Goal: Task Accomplishment & Management: Use online tool/utility

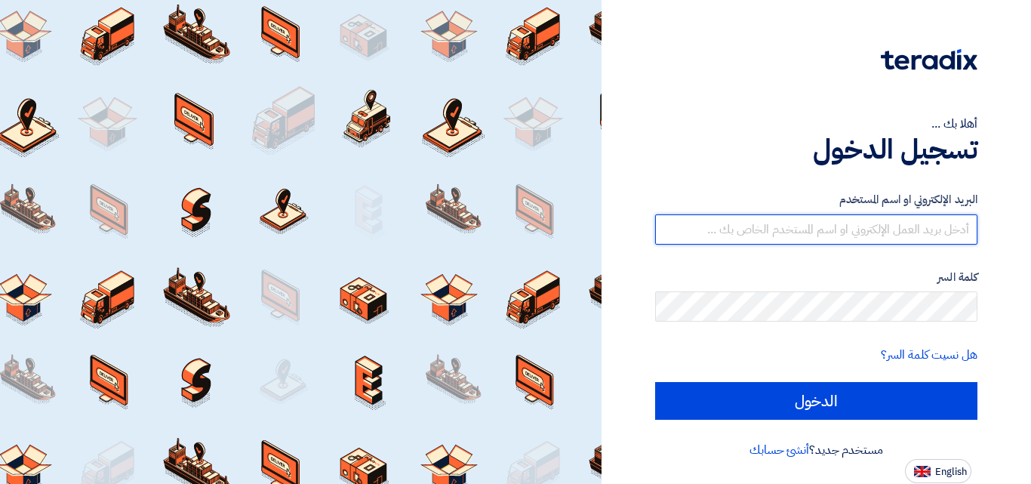
type input "sales@alokort.com"
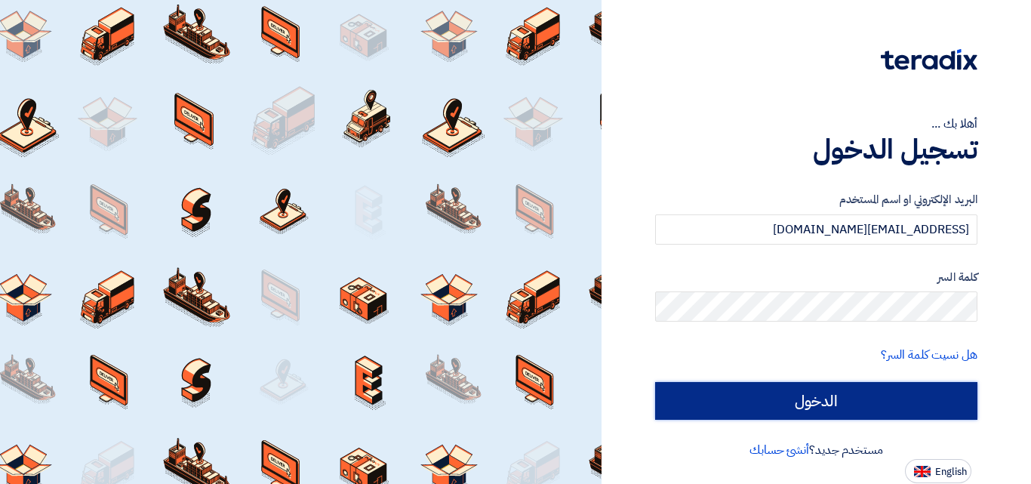
drag, startPoint x: 0, startPoint y: 0, endPoint x: 812, endPoint y: 408, distance: 909.0
click at [812, 408] on input "الدخول" at bounding box center [816, 401] width 322 height 38
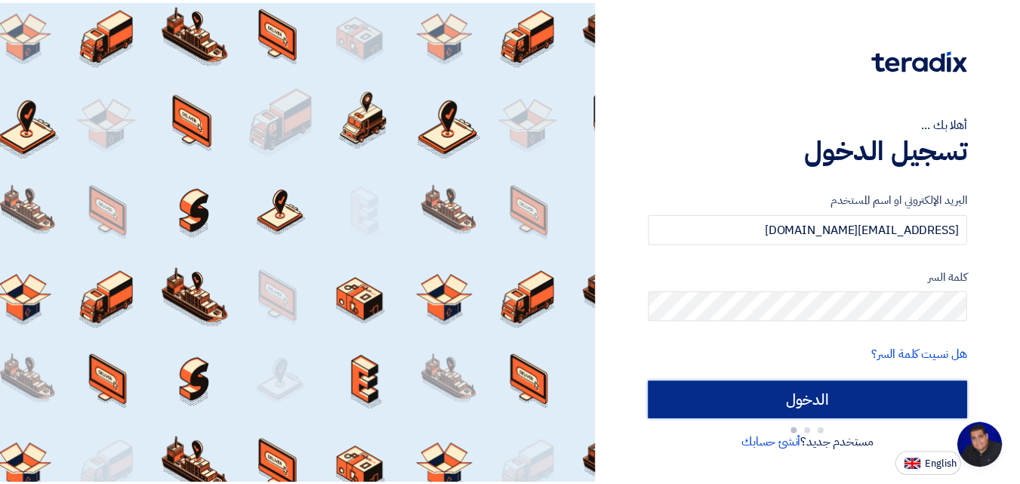
scroll to position [272, 0]
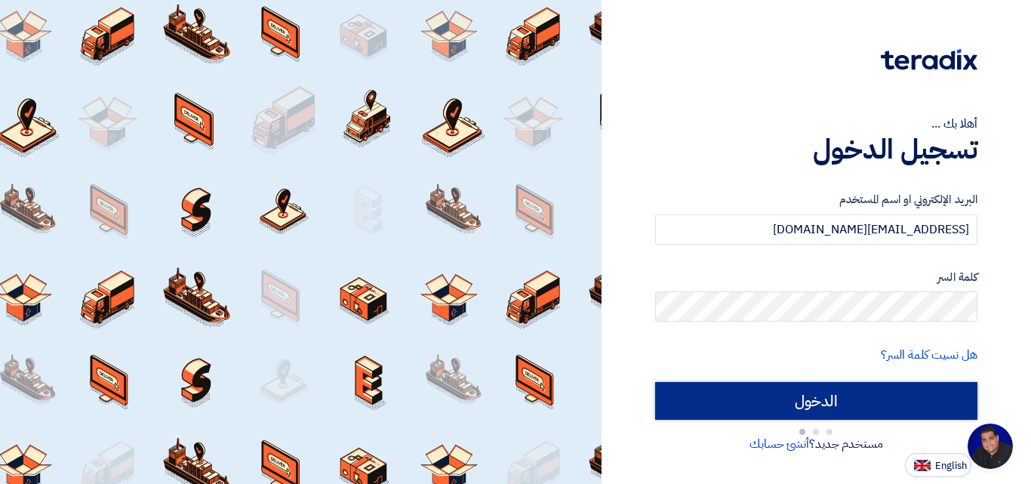
type input "Sign in"
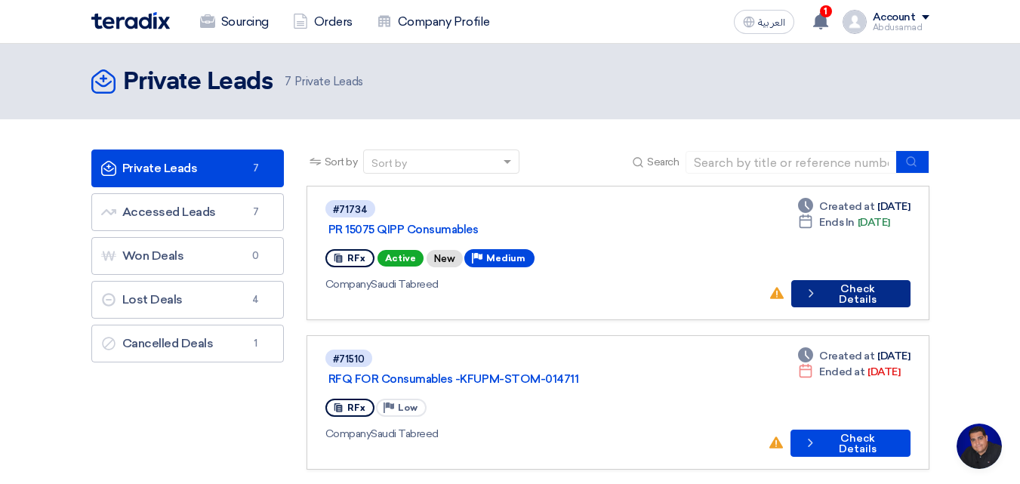
click at [839, 280] on button "Check details Check Details" at bounding box center [850, 293] width 119 height 27
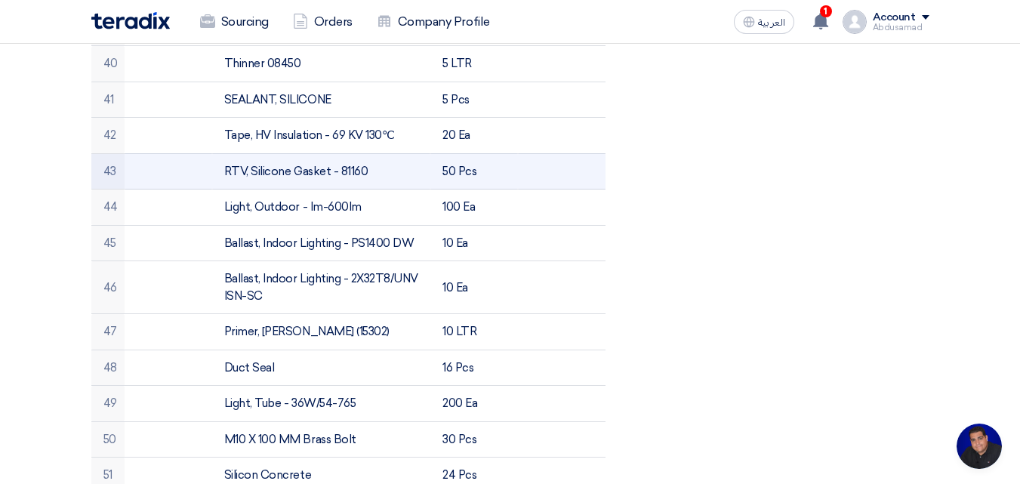
scroll to position [1962, 0]
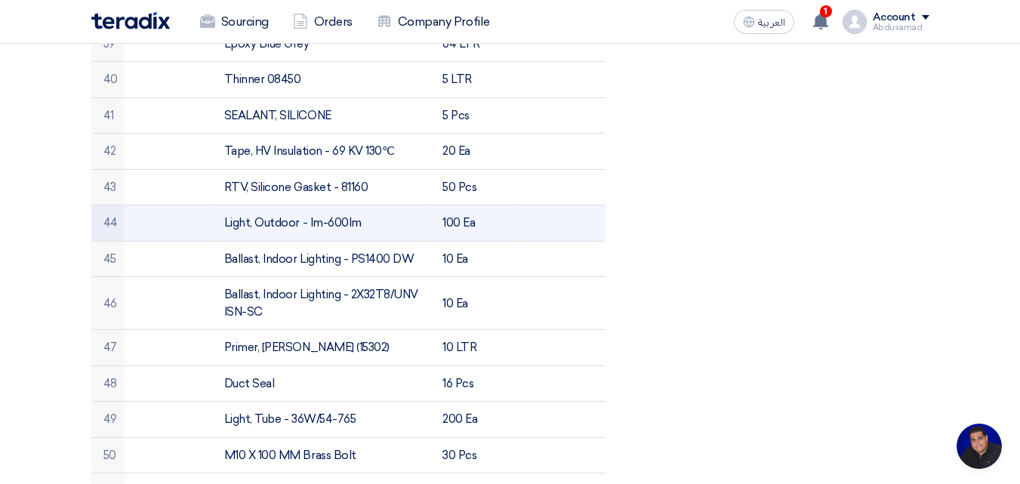
drag, startPoint x: 362, startPoint y: 205, endPoint x: 217, endPoint y: 203, distance: 144.9
click at [217, 205] on td "Light, Outdoor - Im-600Im" at bounding box center [321, 223] width 218 height 36
copy td "Light, Outdoor - Im-600Im"
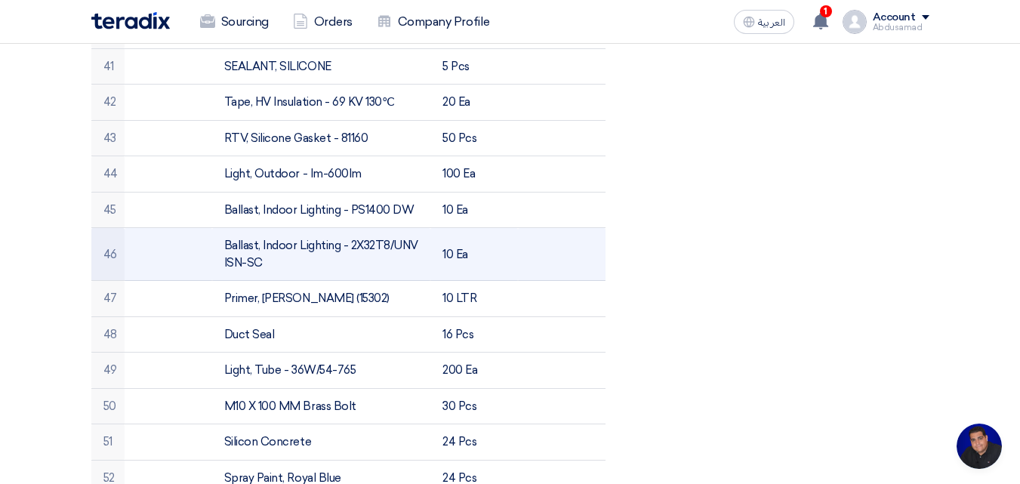
scroll to position [2038, 0]
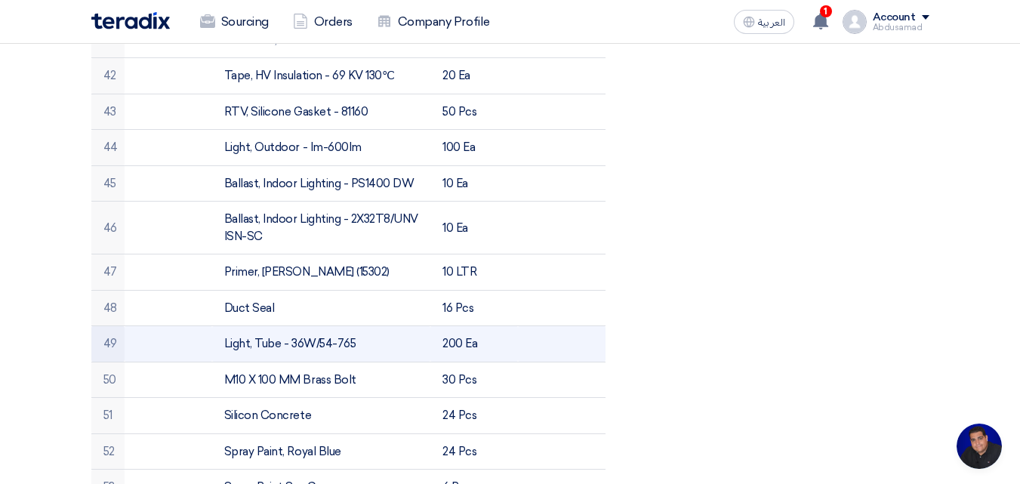
drag, startPoint x: 368, startPoint y: 325, endPoint x: 233, endPoint y: 331, distance: 135.2
click at [204, 328] on tr "49 Light, Tube - 36W/54-765 200 Ea" at bounding box center [348, 344] width 514 height 36
copy tr "Light, Tube - 36W/54-765"
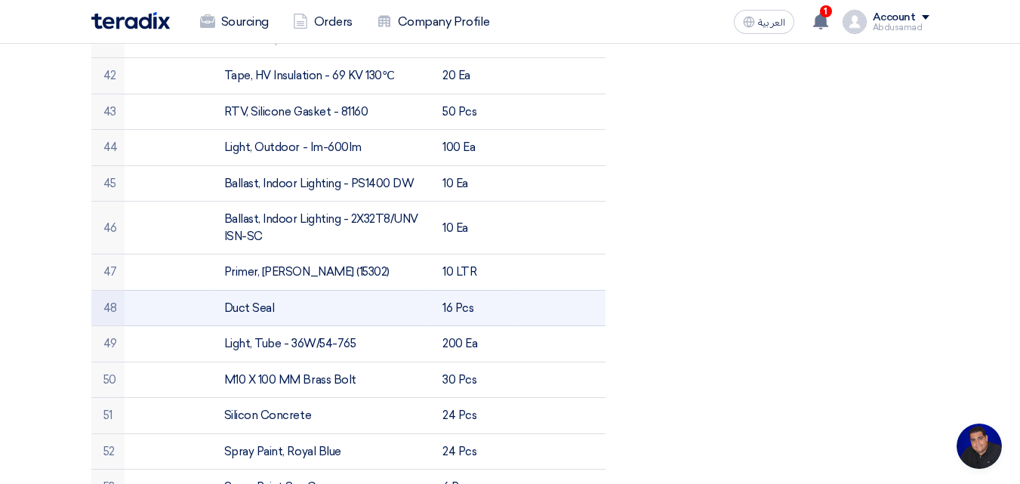
scroll to position [2189, 0]
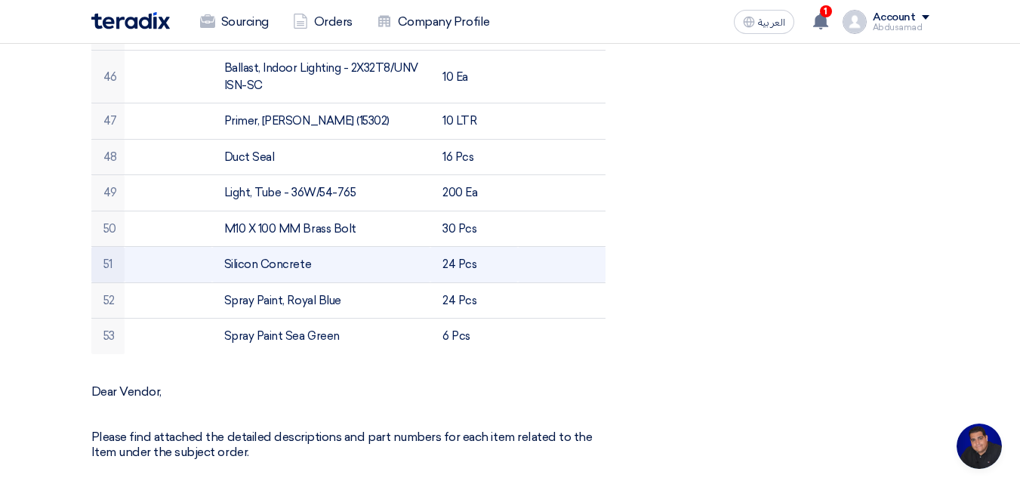
click at [320, 247] on td "Silicon Concrete" at bounding box center [321, 265] width 218 height 36
drag, startPoint x: 321, startPoint y: 245, endPoint x: 211, endPoint y: 245, distance: 110.2
click at [211, 247] on tr "51 Silicon Concrete 24 Pcs" at bounding box center [348, 265] width 514 height 36
copy tr "Silicon Concrete"
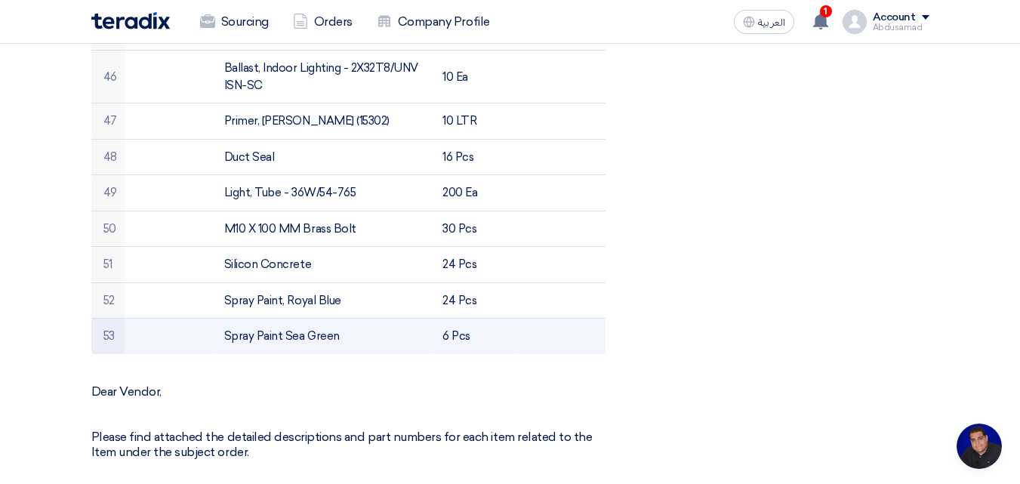
drag, startPoint x: 350, startPoint y: 318, endPoint x: 236, endPoint y: 317, distance: 114.0
click at [206, 319] on tr "53 Spray Paint Sea Green 6 Pcs" at bounding box center [348, 336] width 514 height 35
copy tr "Spray Paint Sea Green"
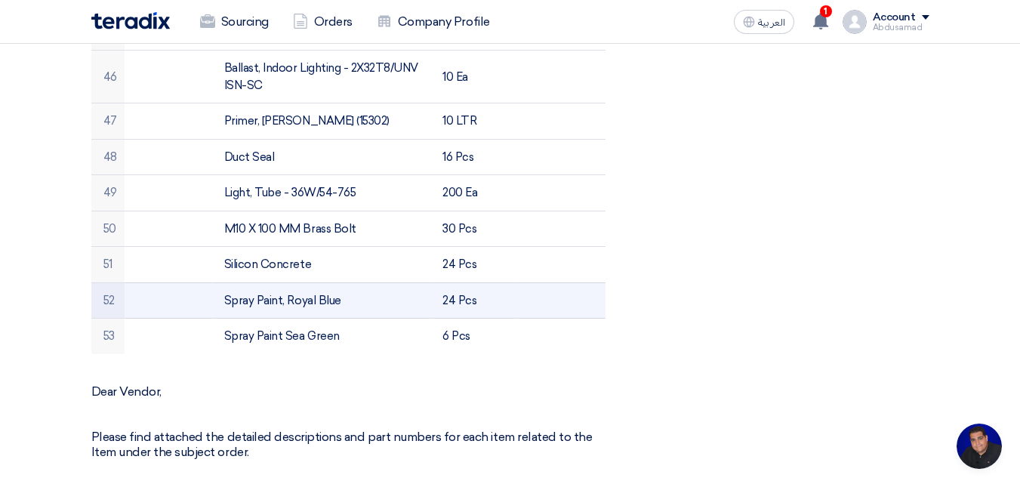
click at [356, 282] on td "Spray Paint, Royal Blue" at bounding box center [321, 300] width 218 height 36
drag, startPoint x: 346, startPoint y: 283, endPoint x: 224, endPoint y: 289, distance: 121.7
click at [224, 289] on td "Spray Paint, Royal Blue" at bounding box center [321, 300] width 218 height 36
copy td "Spray Paint, Royal Blue"
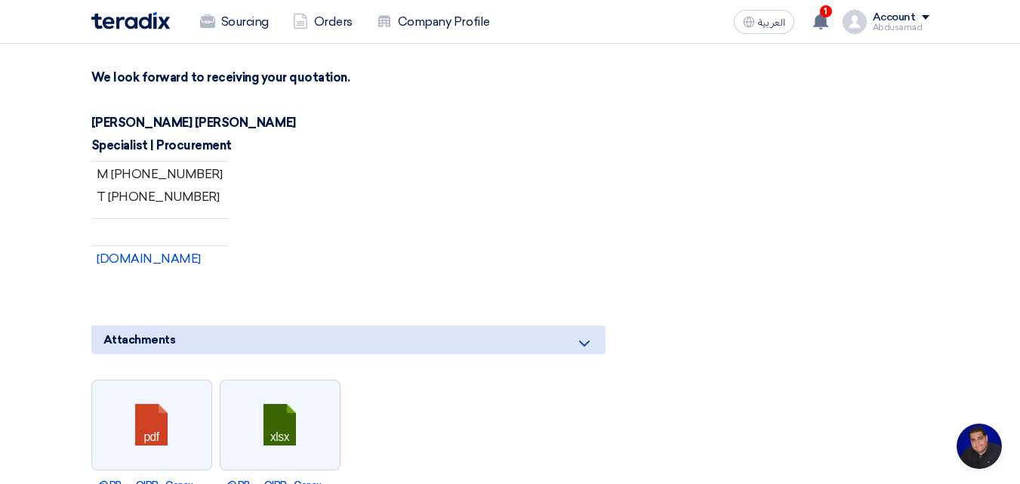
scroll to position [2944, 0]
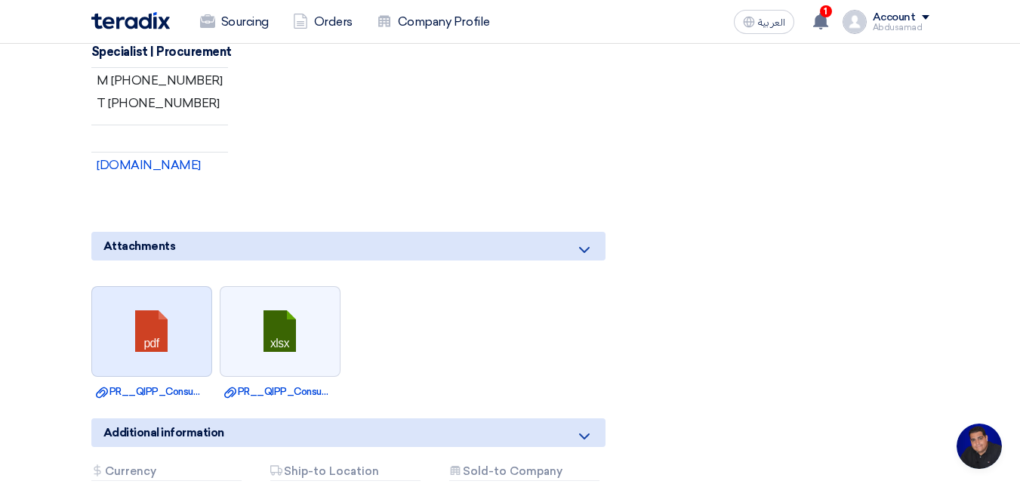
click at [172, 328] on link at bounding box center [152, 332] width 121 height 91
